Goal: Find specific page/section: Find specific page/section

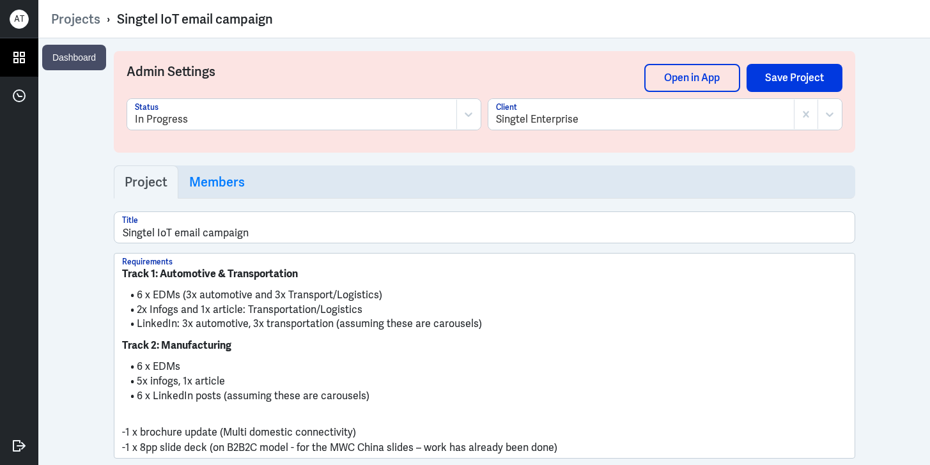
click at [22, 53] on icon at bounding box center [19, 57] width 19 height 19
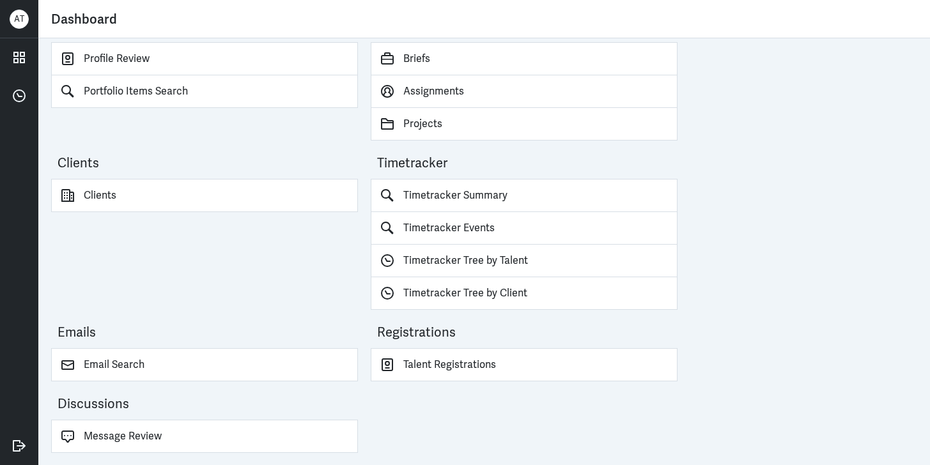
scroll to position [35, 0]
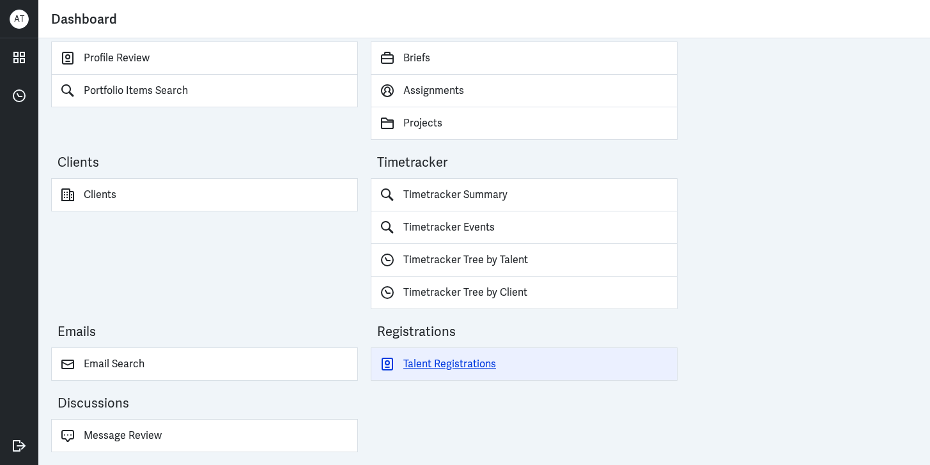
click at [444, 356] on link "Talent Registrations" at bounding box center [524, 364] width 307 height 33
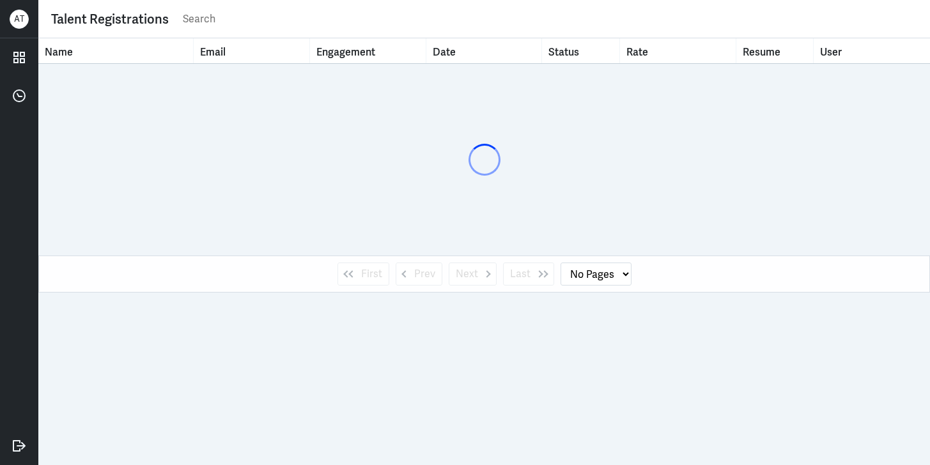
click at [241, 20] on input "text" at bounding box center [550, 19] width 736 height 19
select select "1"
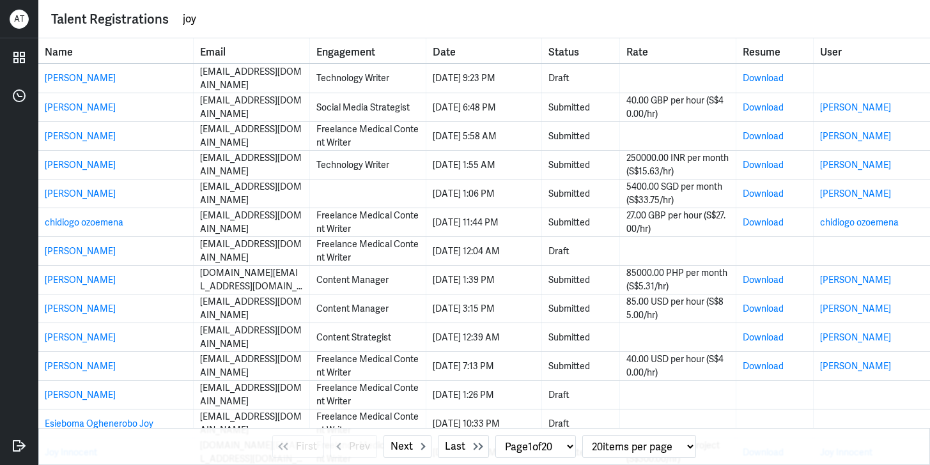
click at [198, 12] on input "joy" at bounding box center [550, 19] width 736 height 19
click at [185, 19] on input "joy" at bounding box center [550, 19] width 736 height 19
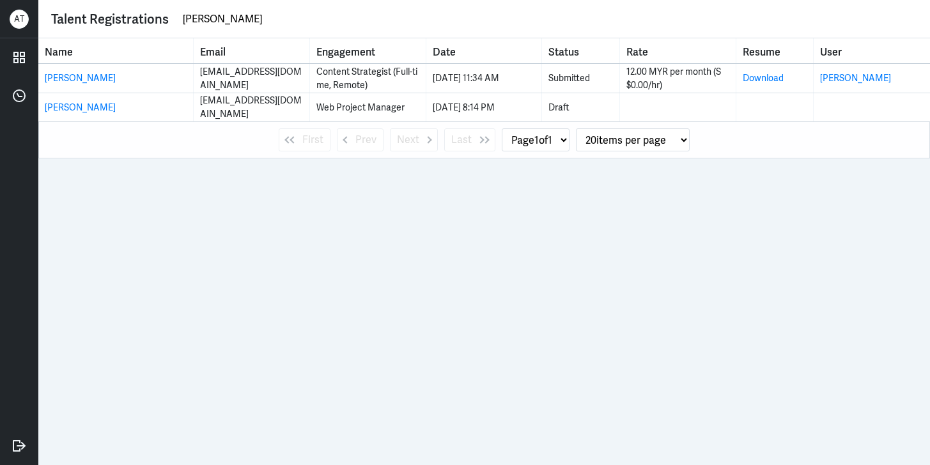
click at [203, 18] on input "[PERSON_NAME]" at bounding box center [550, 19] width 736 height 19
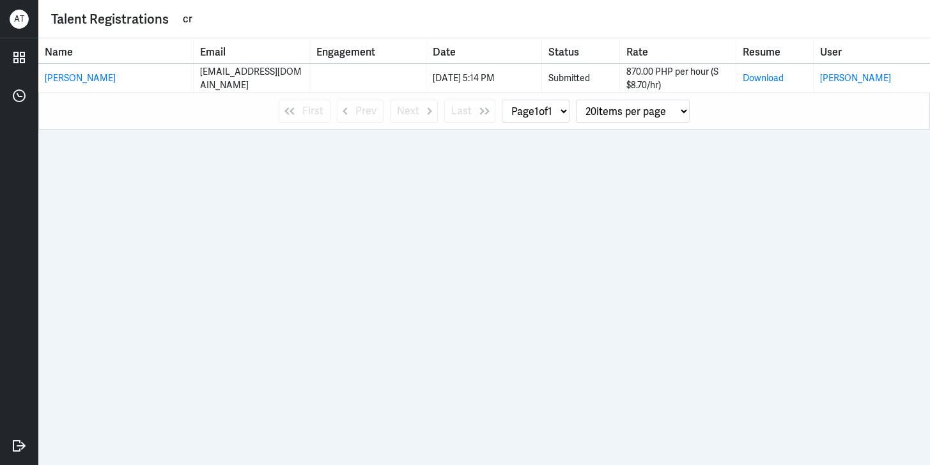
type input "c"
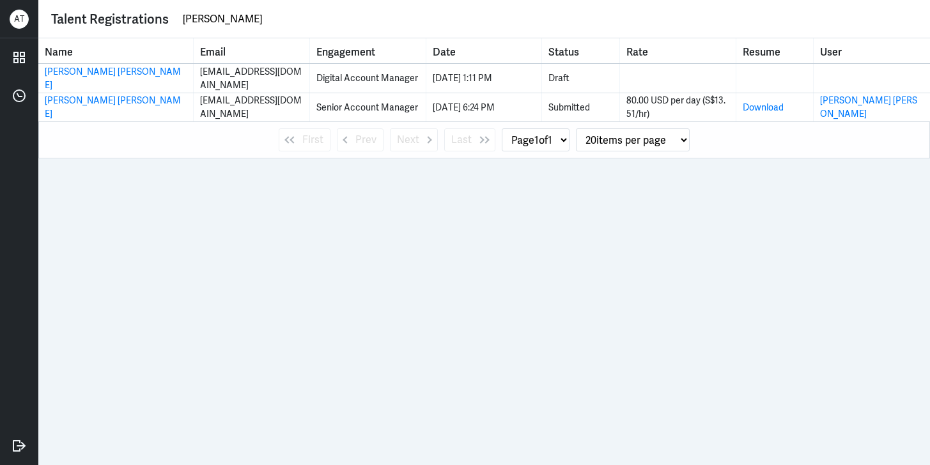
click at [203, 21] on input "[PERSON_NAME]" at bounding box center [550, 19] width 736 height 19
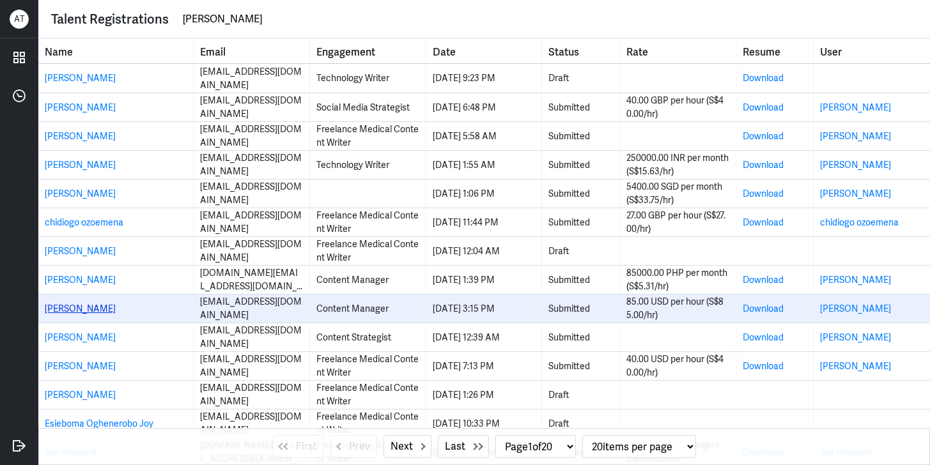
type input "[PERSON_NAME]"
click at [77, 309] on link "[PERSON_NAME]" at bounding box center [80, 309] width 71 height 12
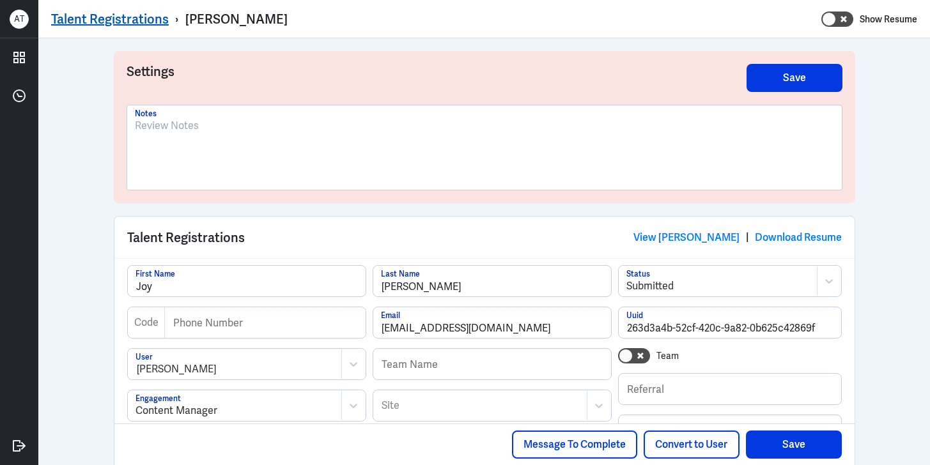
click at [86, 12] on link "Talent Registrations" at bounding box center [110, 19] width 118 height 17
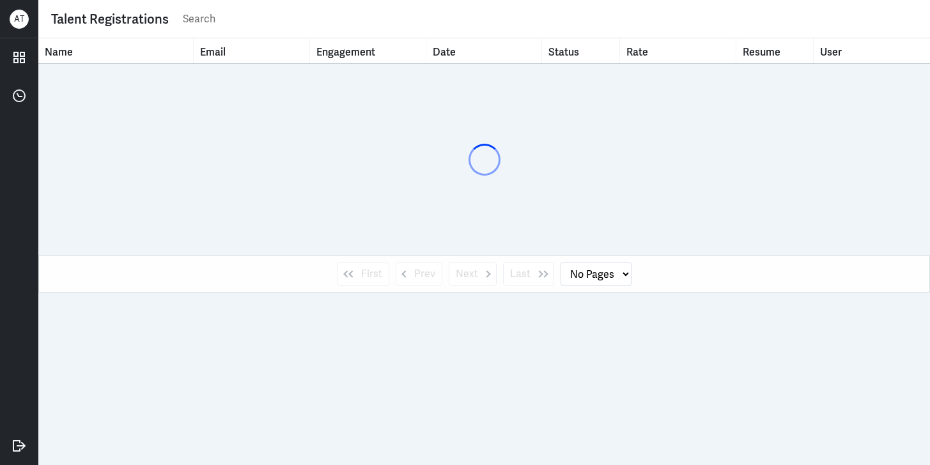
select select "1"
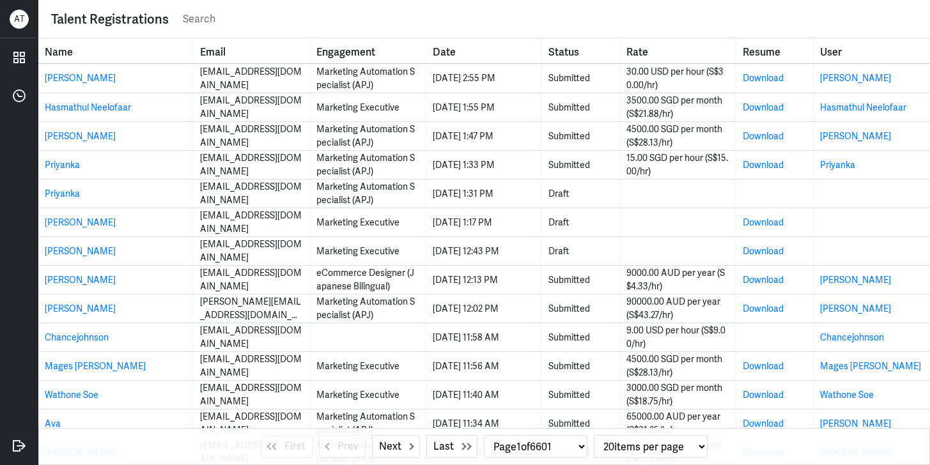
click at [223, 24] on input "text" at bounding box center [550, 19] width 736 height 19
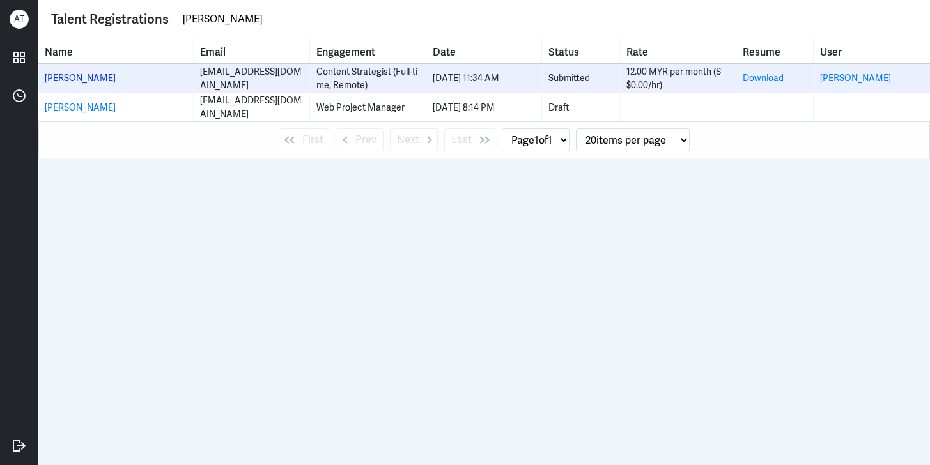
type input "[PERSON_NAME]"
click at [78, 79] on link "[PERSON_NAME]" at bounding box center [80, 78] width 71 height 12
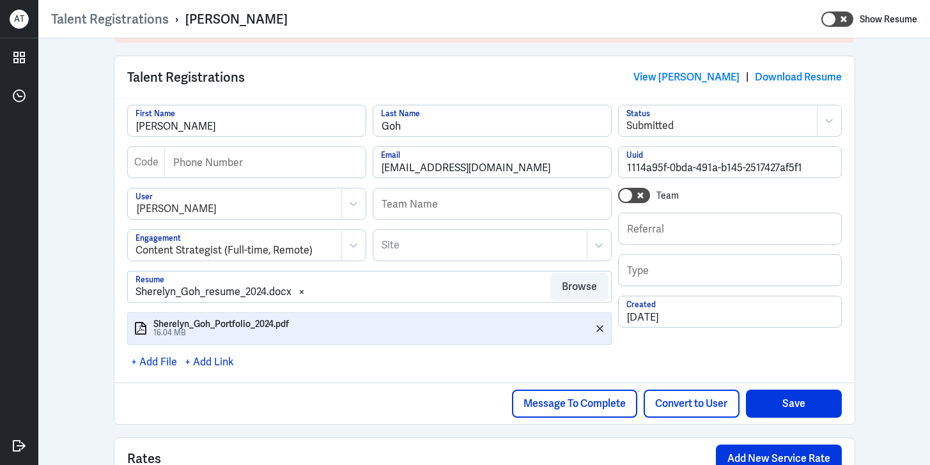
scroll to position [179, 0]
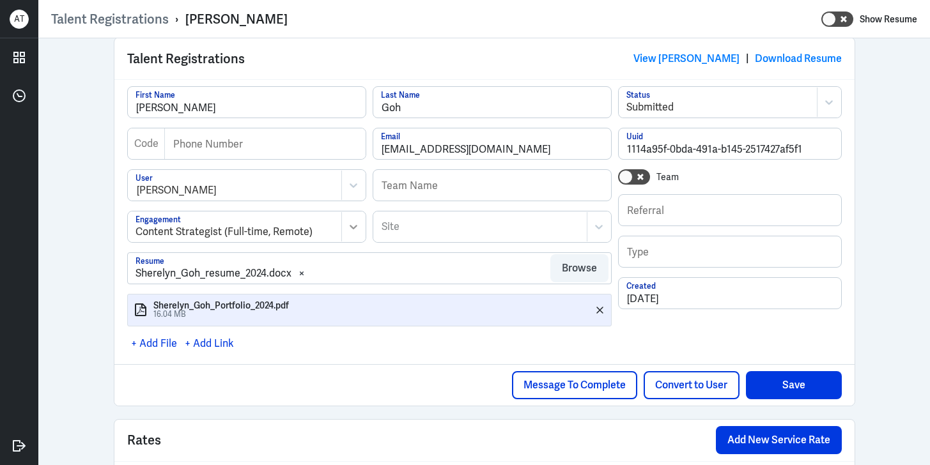
click at [351, 223] on icon at bounding box center [353, 227] width 13 height 13
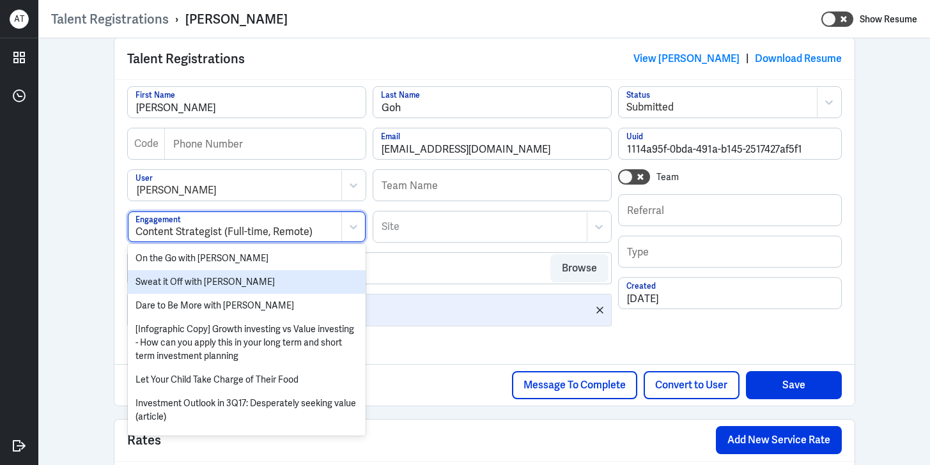
click at [77, 302] on div "Settings Save Notes Talent Registrations View [PERSON_NAME] | Download Resume […" at bounding box center [484, 202] width 892 height 687
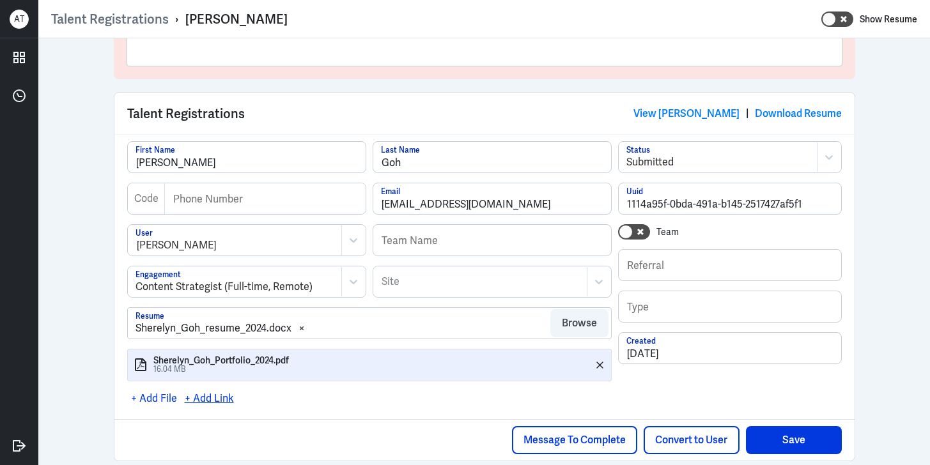
scroll to position [0, 0]
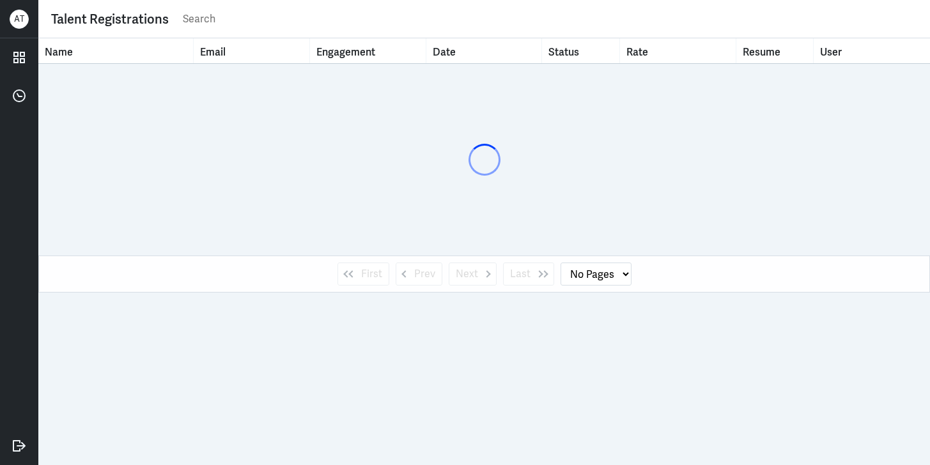
click at [208, 24] on input "text" at bounding box center [550, 19] width 736 height 19
select select "1"
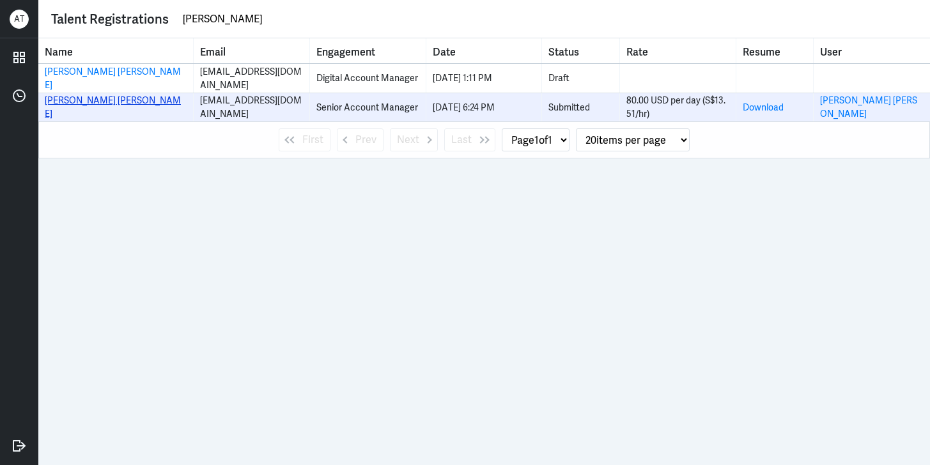
type input "[PERSON_NAME]"
click at [86, 109] on link "[PERSON_NAME] [PERSON_NAME]" at bounding box center [113, 107] width 136 height 25
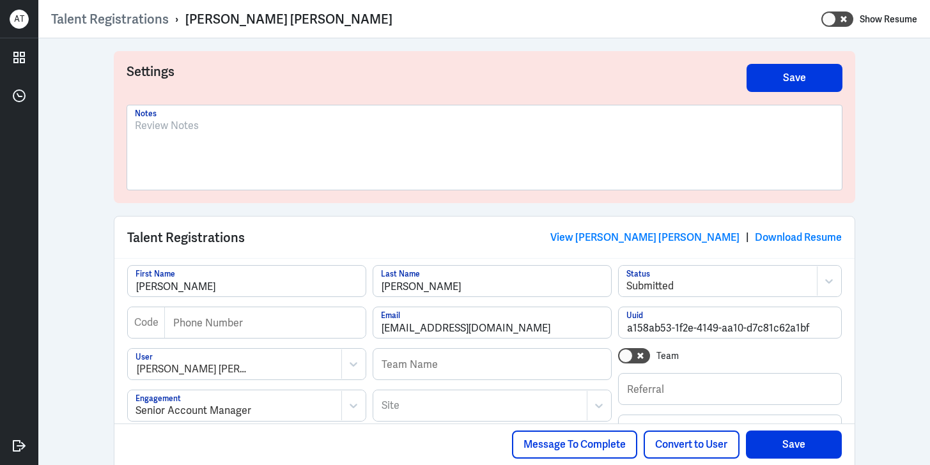
click at [226, 21] on div "[PERSON_NAME] [PERSON_NAME]" at bounding box center [288, 19] width 207 height 17
click at [100, 15] on link "Talent Registrations" at bounding box center [110, 19] width 118 height 17
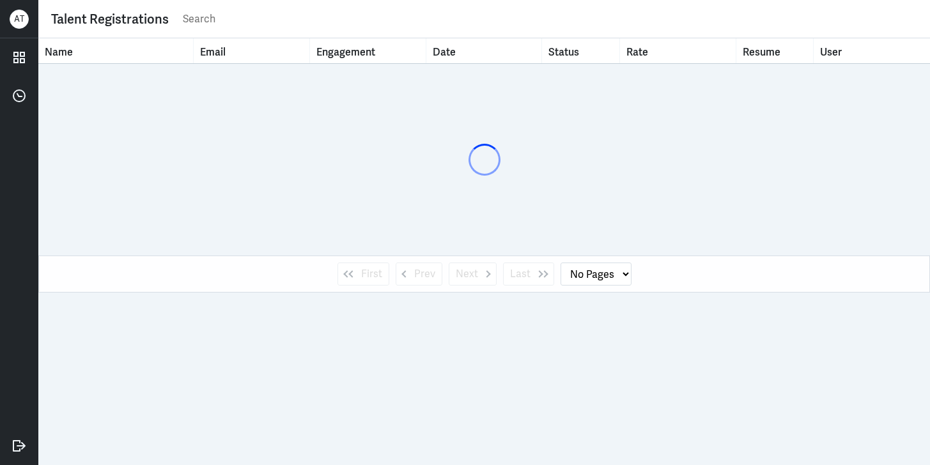
click at [208, 25] on input "text" at bounding box center [550, 19] width 736 height 19
type input "crish"
select select "1"
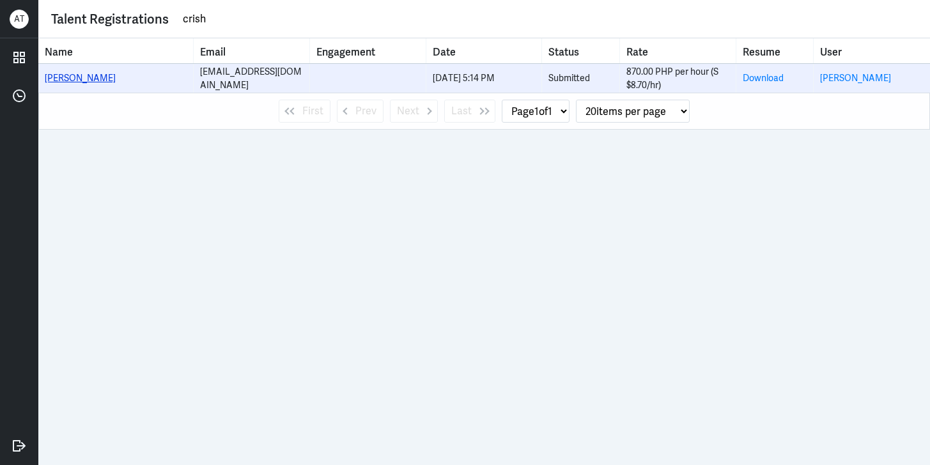
type input "crish"
click at [77, 80] on link "[PERSON_NAME]" at bounding box center [80, 78] width 71 height 12
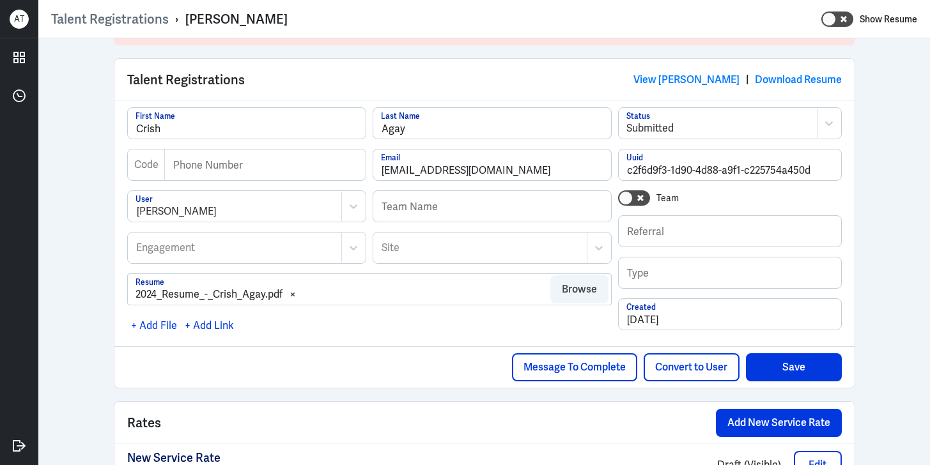
scroll to position [205, 0]
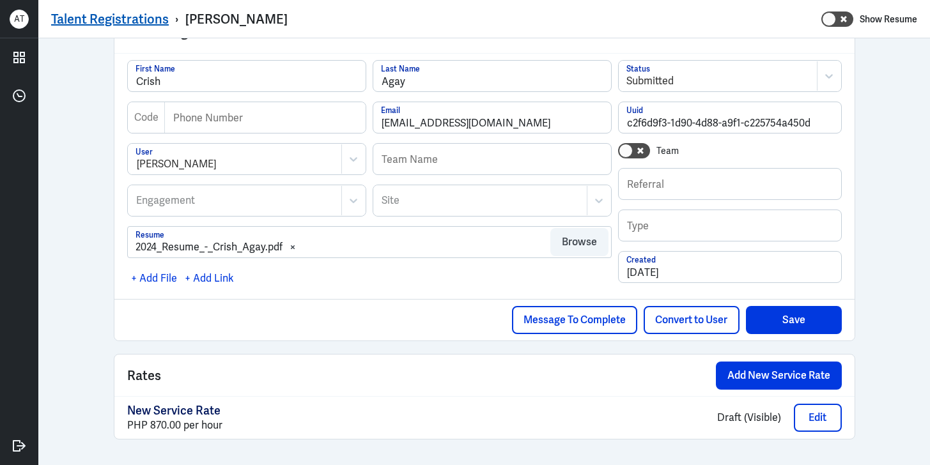
click at [91, 15] on link "Talent Registrations" at bounding box center [110, 19] width 118 height 17
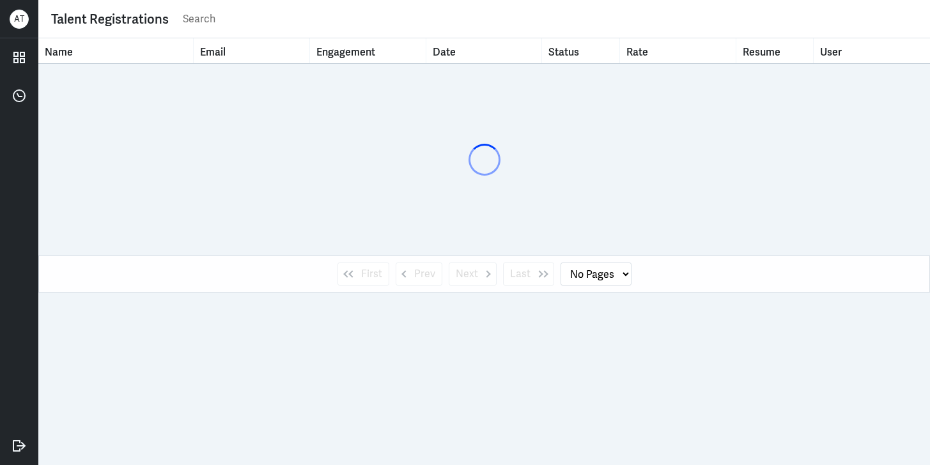
click at [211, 22] on input "text" at bounding box center [550, 19] width 736 height 19
select select "1"
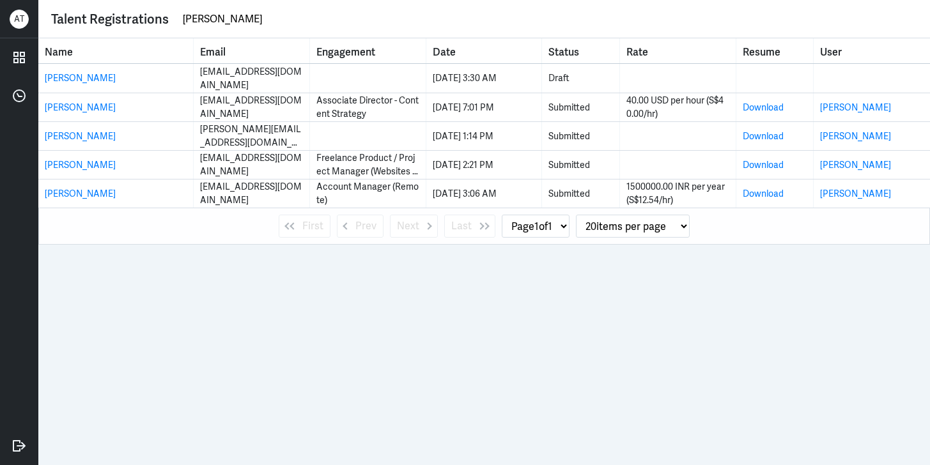
type input "[PERSON_NAME]"
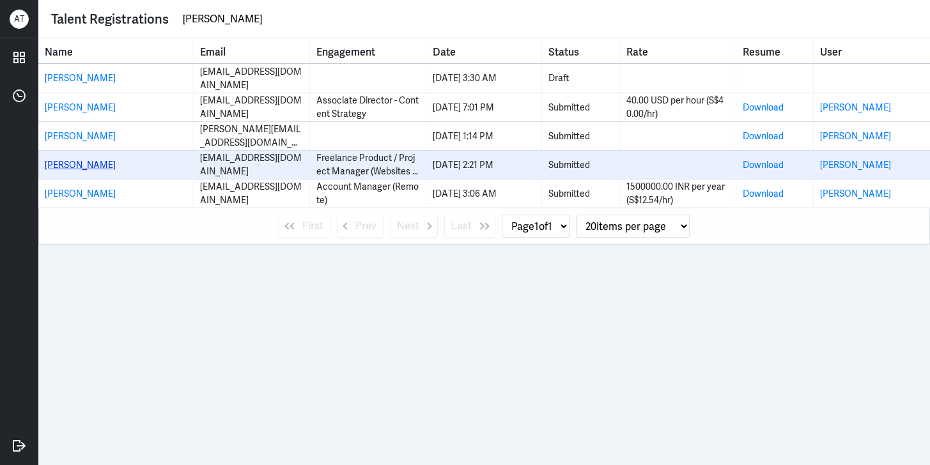
click at [94, 163] on link "[PERSON_NAME]" at bounding box center [80, 165] width 71 height 12
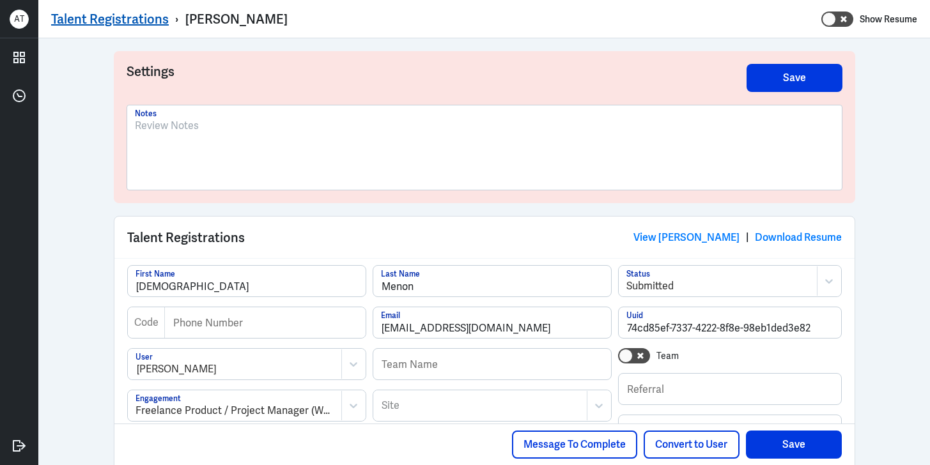
click at [151, 21] on link "Talent Registrations" at bounding box center [110, 19] width 118 height 17
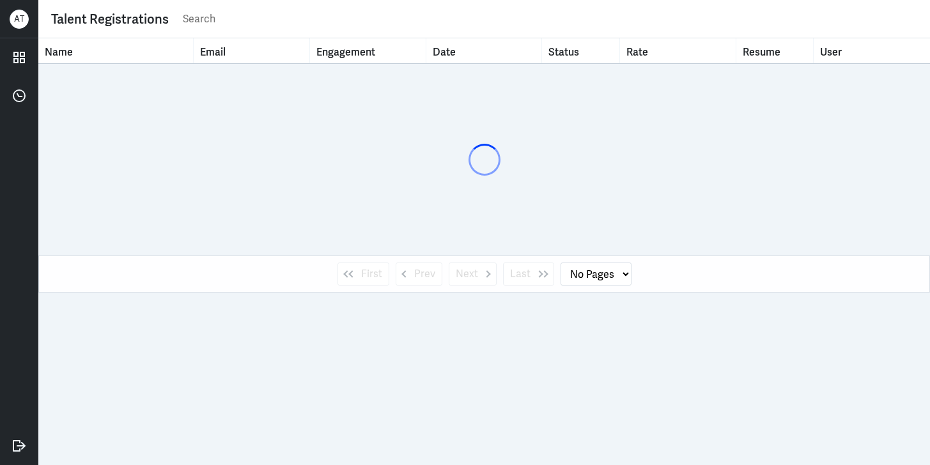
select select "1"
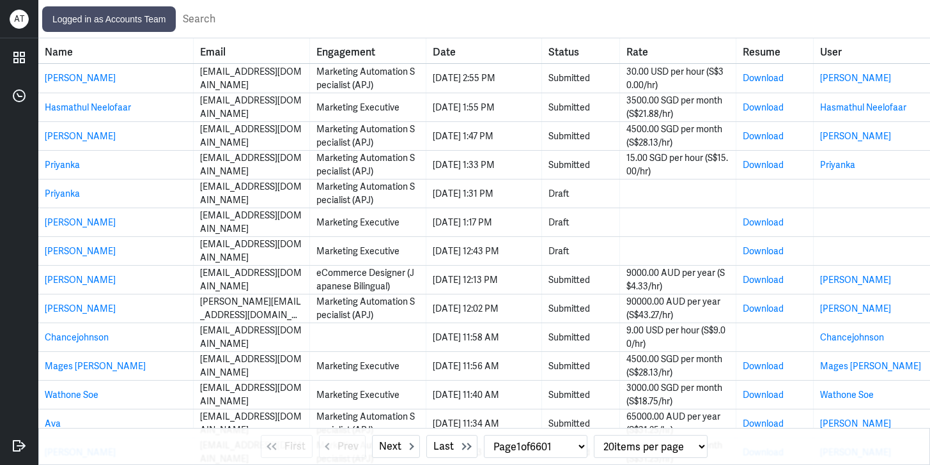
click at [28, 15] on div "A T" at bounding box center [19, 19] width 38 height 38
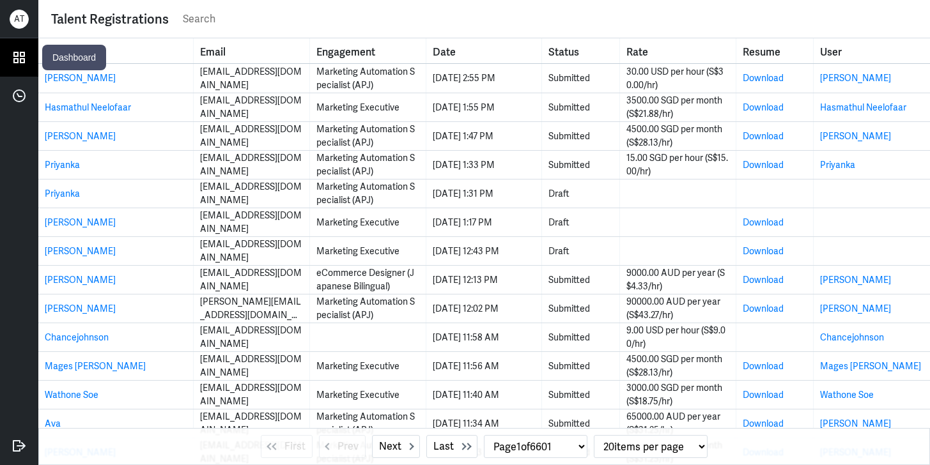
click at [24, 51] on icon at bounding box center [19, 57] width 19 height 19
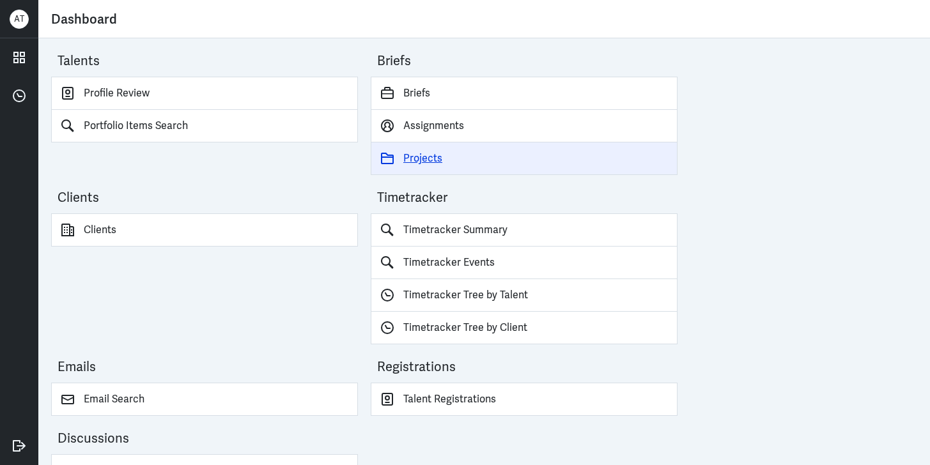
click at [408, 153] on link "Projects" at bounding box center [524, 159] width 307 height 33
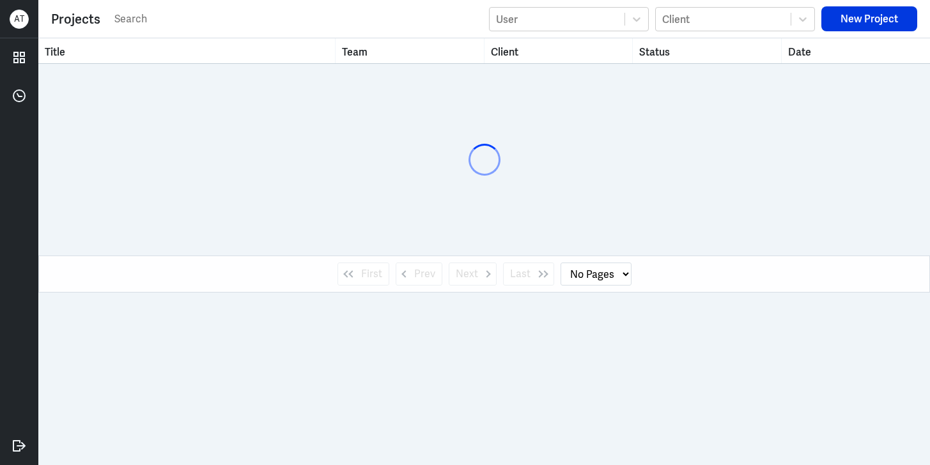
select select "1"
